Goal: Task Accomplishment & Management: Manage account settings

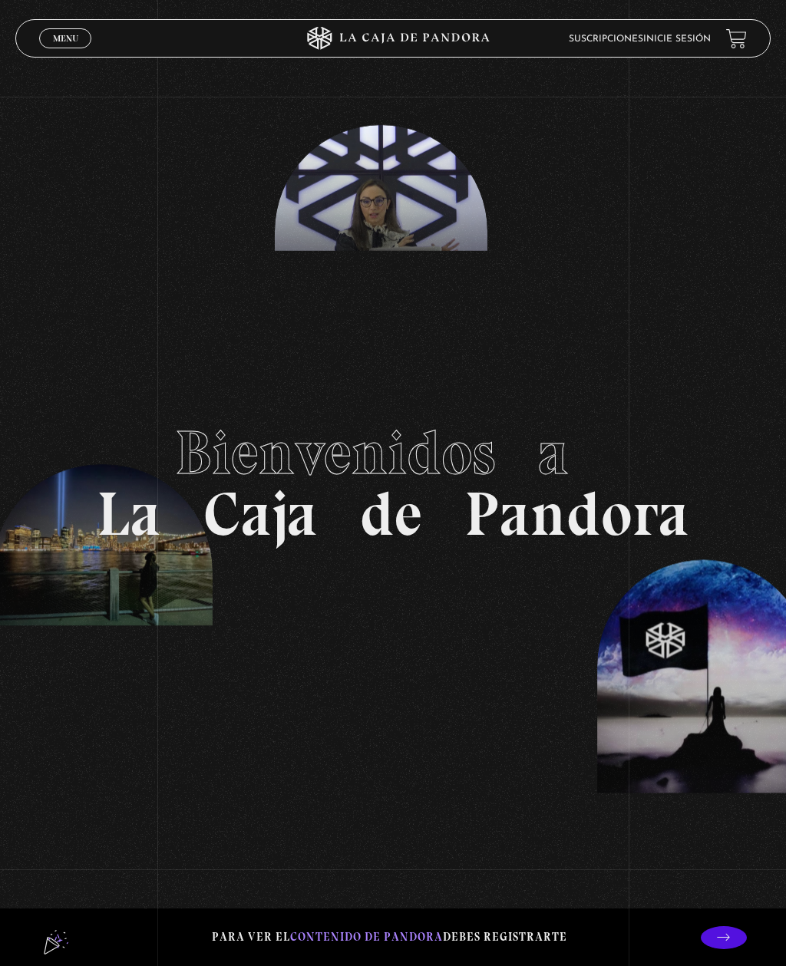
click at [694, 41] on link "Inicie sesión" at bounding box center [677, 39] width 68 height 9
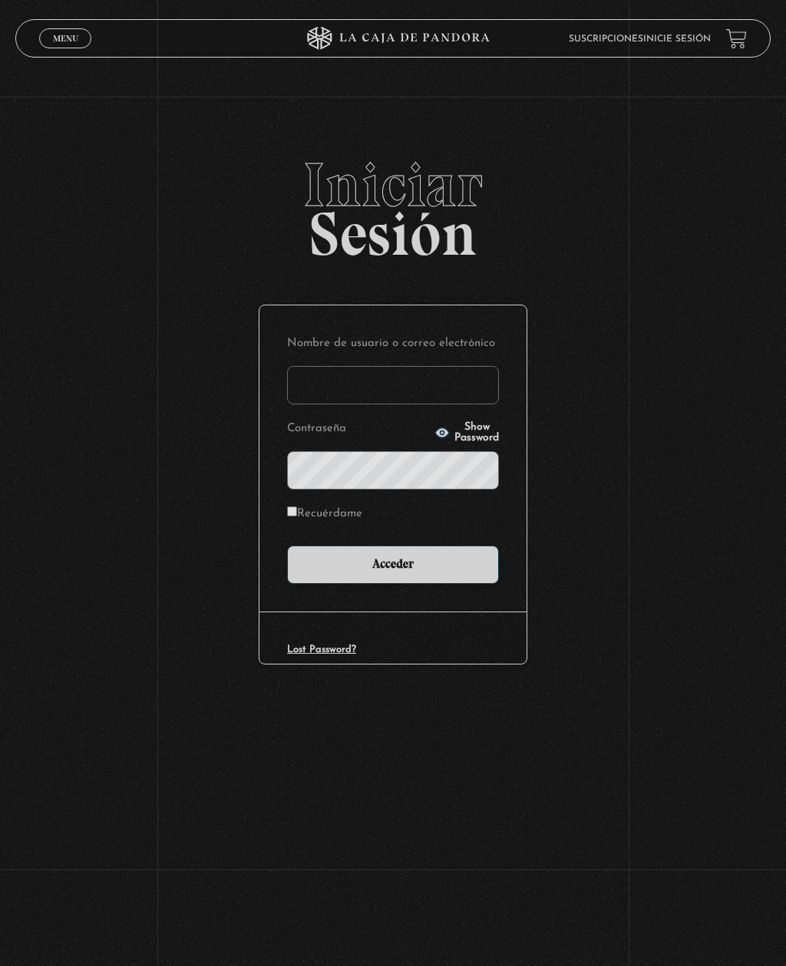
click at [435, 395] on input "Nombre de usuario o correo electrónico" at bounding box center [393, 385] width 212 height 38
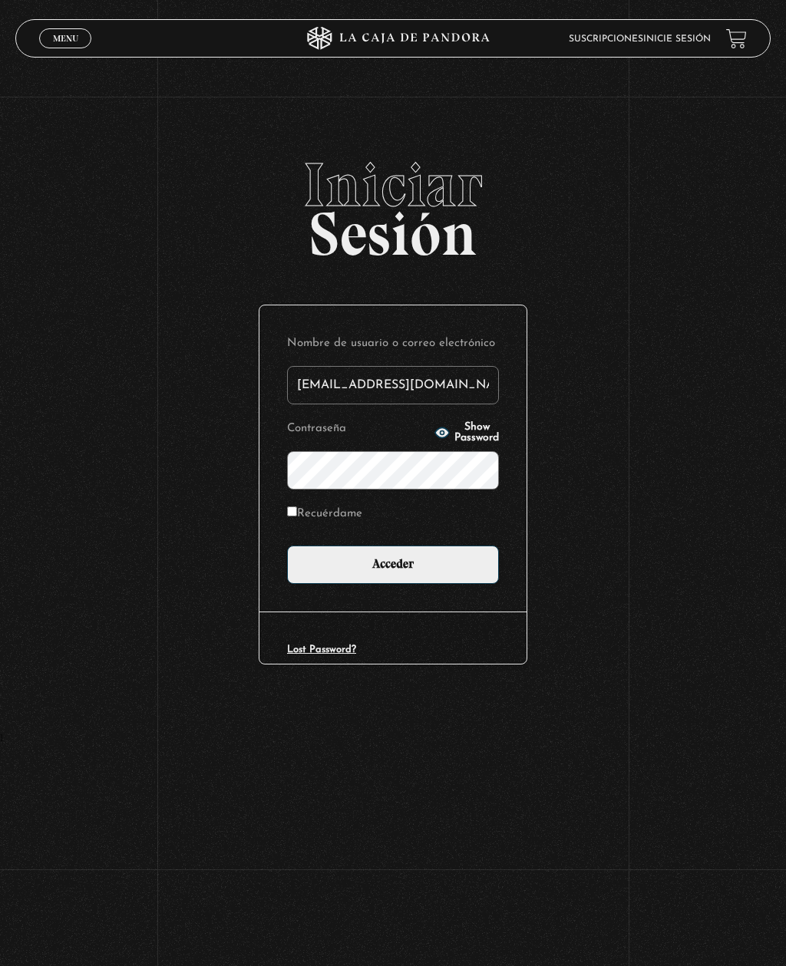
type input "karolgatjens@gmail.com"
click at [297, 516] on input "Recuérdame" at bounding box center [292, 511] width 10 height 10
checkbox input "true"
click at [454, 563] on input "Acceder" at bounding box center [393, 564] width 212 height 38
